Goal: Navigation & Orientation: Understand site structure

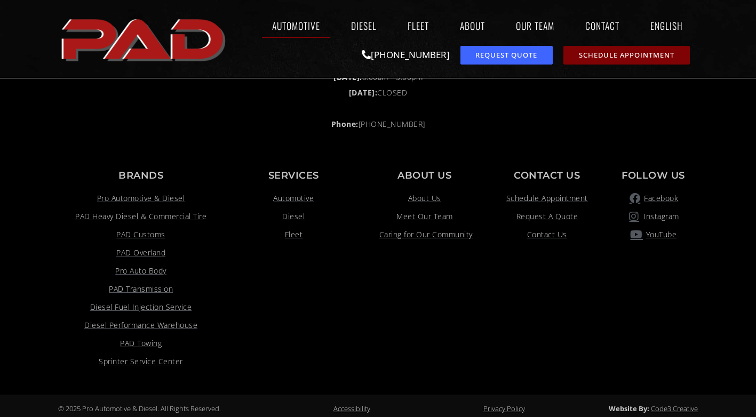
scroll to position [2321, 0]
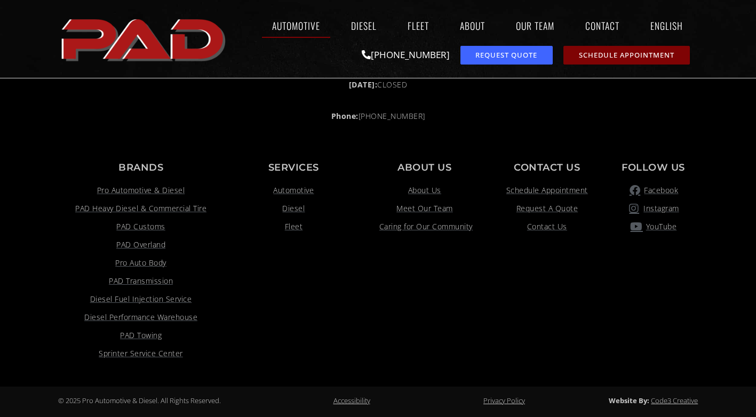
click at [373, 141] on div "Footer 50038 Columbia River Hwy Scappoose, OR 97056 Monday - Friday: 8:00am - 6…" at bounding box center [378, 151] width 640 height 440
click at [423, 209] on span "Meet Our Team" at bounding box center [424, 208] width 57 height 13
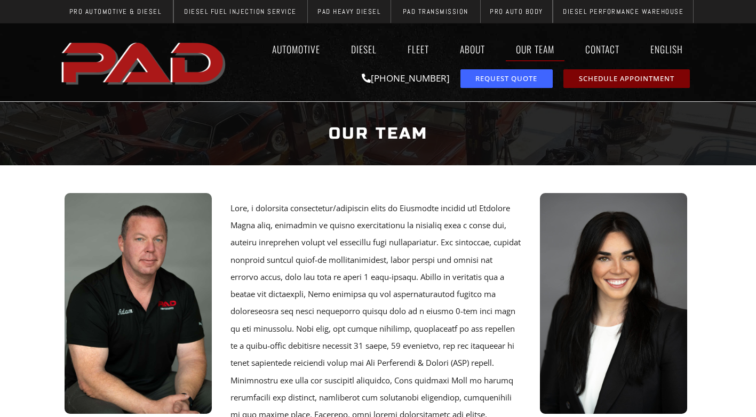
click at [735, 330] on section "Adam Ofstad Owner / Operator Lily Ofstad CFO" at bounding box center [378, 378] width 756 height 427
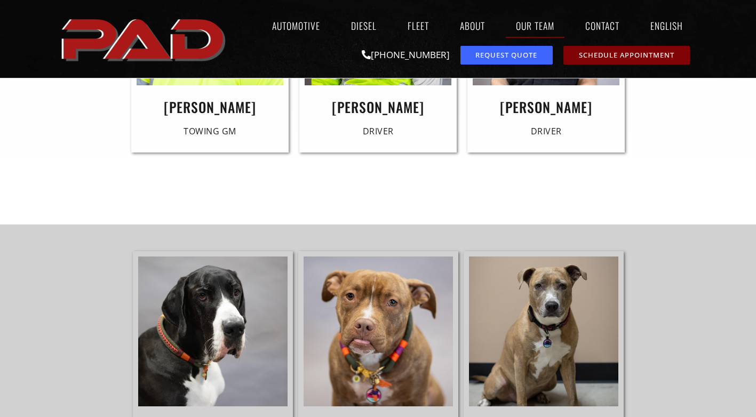
scroll to position [2894, 0]
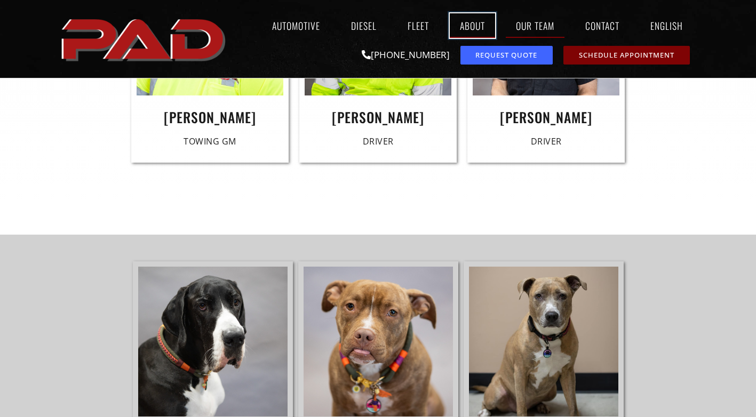
click at [473, 26] on link "About" at bounding box center [472, 25] width 45 height 25
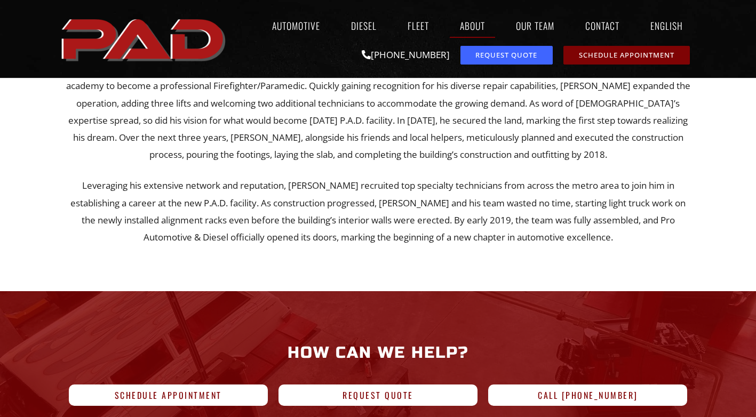
scroll to position [746, 0]
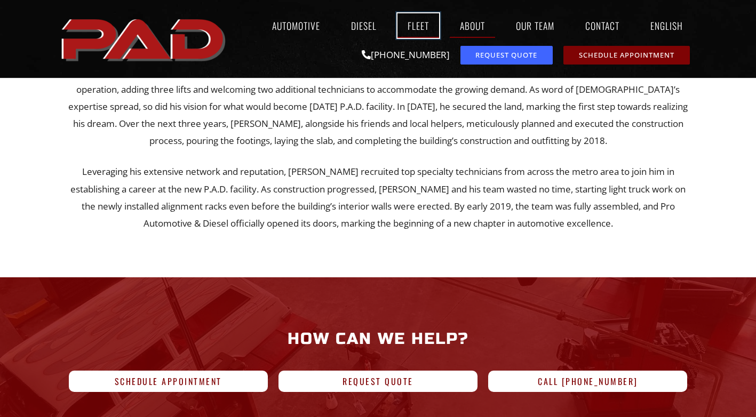
click at [415, 25] on link "Fleet" at bounding box center [418, 25] width 42 height 25
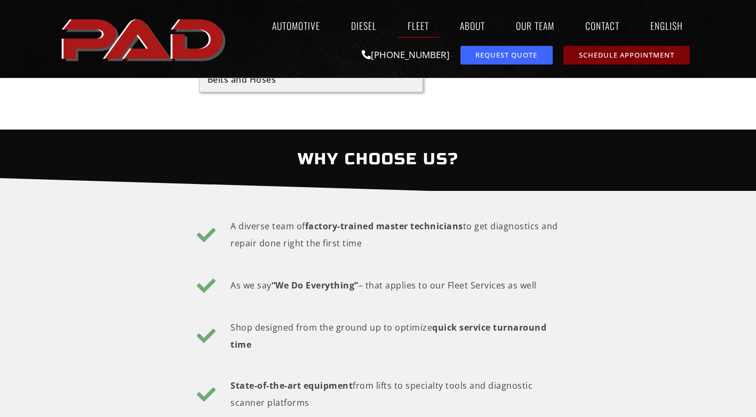
scroll to position [1002, 0]
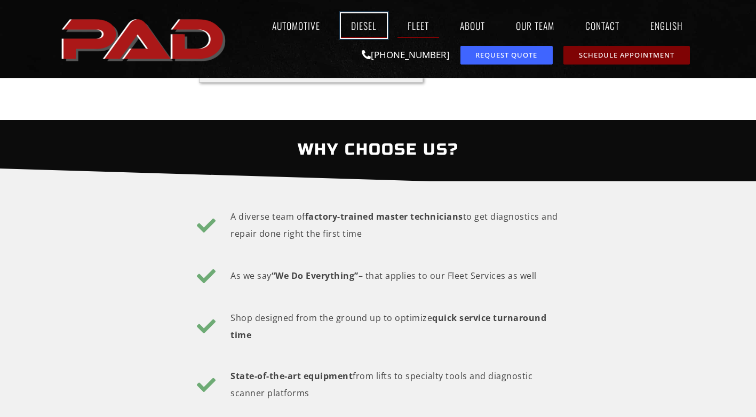
click at [362, 22] on link "Diesel" at bounding box center [364, 25] width 46 height 25
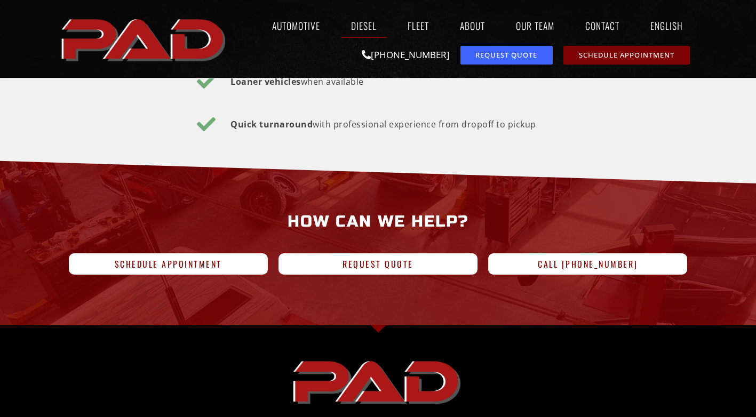
scroll to position [2076, 0]
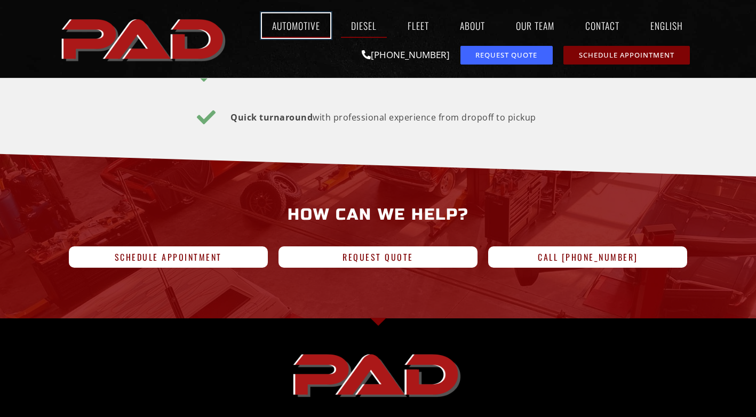
click at [290, 29] on link "Automotive" at bounding box center [296, 25] width 68 height 25
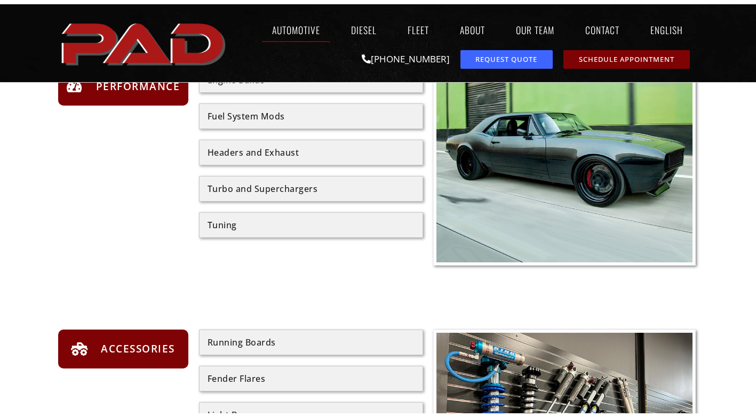
scroll to position [967, 0]
